Goal: Task Accomplishment & Management: Use online tool/utility

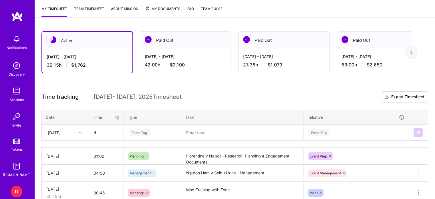
scroll to position [103, 0]
type input "04:30"
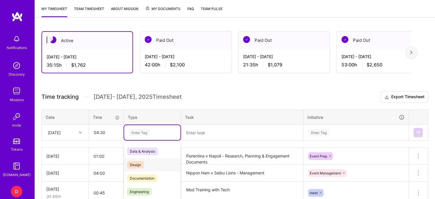
scroll to position [134, 0]
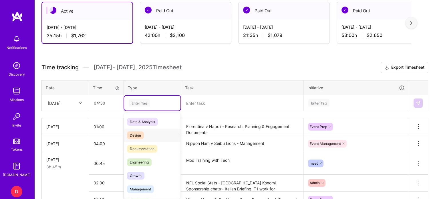
click at [142, 110] on div "option Design focused, 0 of 2. 17 results available. Use Up and Down to choose …" at bounding box center [152, 103] width 56 height 15
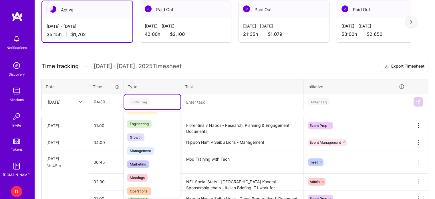
scroll to position [38, 0]
click at [142, 147] on span "Management" at bounding box center [140, 150] width 27 height 8
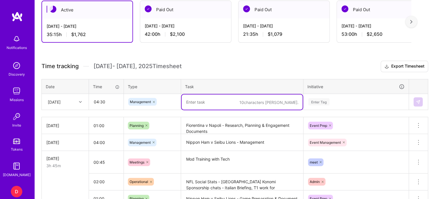
click at [196, 107] on textarea at bounding box center [242, 101] width 121 height 15
type textarea "D"
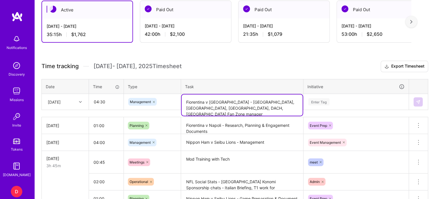
type textarea "Fiorentina v [GEOGRAPHIC_DATA] - [GEOGRAPHIC_DATA], [GEOGRAPHIC_DATA], [GEOGRAP…"
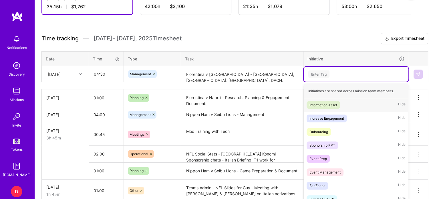
click at [318, 82] on div "option Information Asset focused, 1 of 31. 31 results available. Use Up and Dow…" at bounding box center [356, 74] width 105 height 15
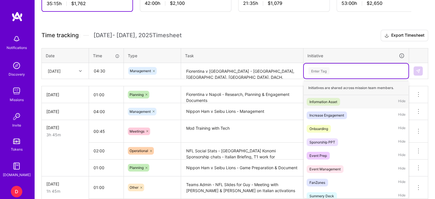
scroll to position [165, 0]
click at [327, 166] on div "Event Management" at bounding box center [325, 169] width 31 height 6
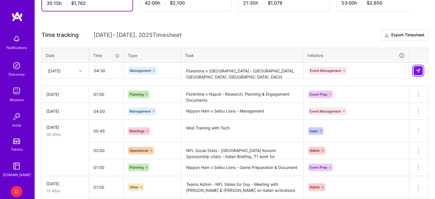
click at [418, 70] on img at bounding box center [418, 70] width 5 height 5
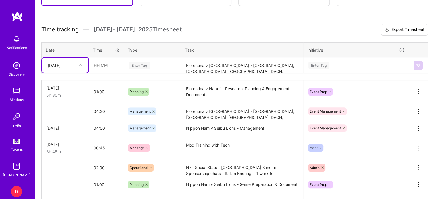
scroll to position [171, 0]
